Goal: Navigation & Orientation: Find specific page/section

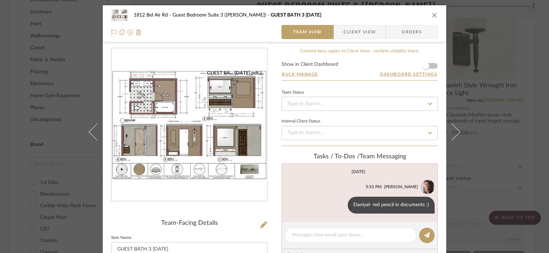
scroll to position [37, 0]
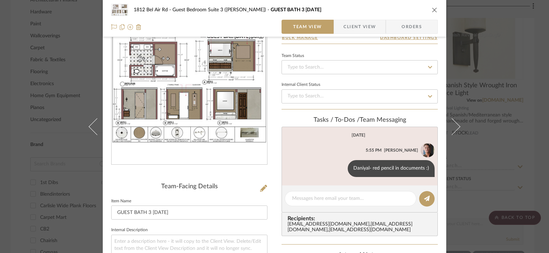
click at [35, 43] on div "1812 Bel Air Rd Guest Bedroom Suite 3 ([PERSON_NAME]) GUEST BATH 3 [DATE] Team …" at bounding box center [274, 126] width 549 height 253
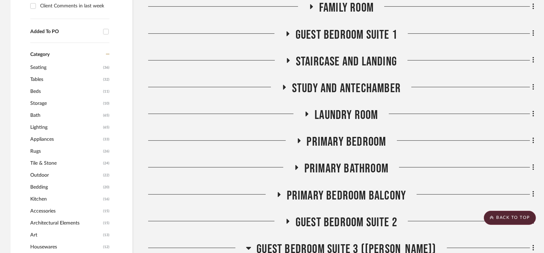
scroll to position [730, 0]
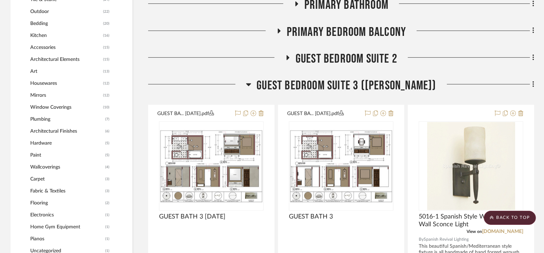
click at [337, 84] on span "Guest Bedroom Suite 3 ([PERSON_NAME])" at bounding box center [346, 85] width 179 height 15
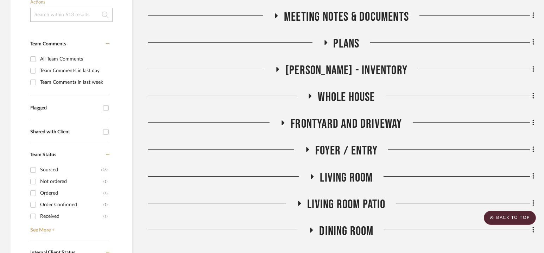
scroll to position [156, 0]
click at [342, 123] on span "Frontyard and Driveway" at bounding box center [346, 123] width 111 height 15
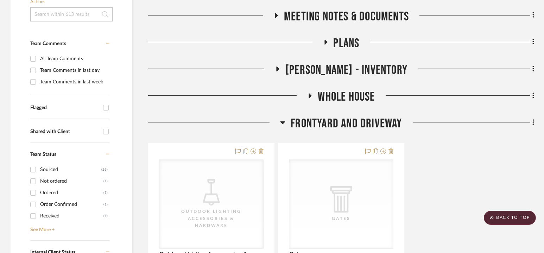
click at [342, 123] on span "Frontyard and Driveway" at bounding box center [346, 123] width 111 height 15
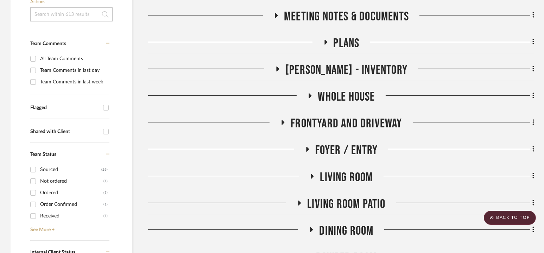
click at [342, 148] on span "Foyer / Entry" at bounding box center [346, 150] width 63 height 15
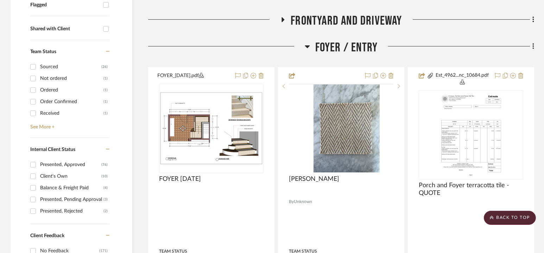
scroll to position [260, 0]
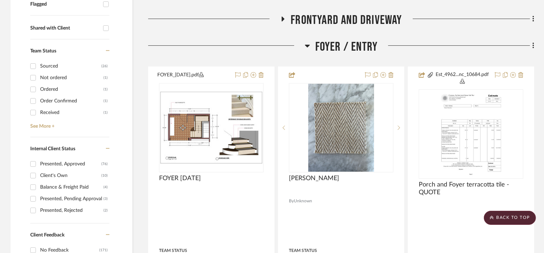
click at [346, 46] on span "Foyer / Entry" at bounding box center [346, 46] width 63 height 15
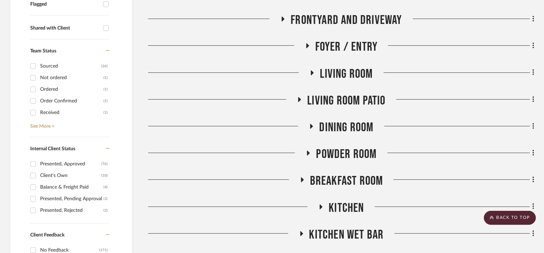
scroll to position [0, 0]
